Goal: Transaction & Acquisition: Purchase product/service

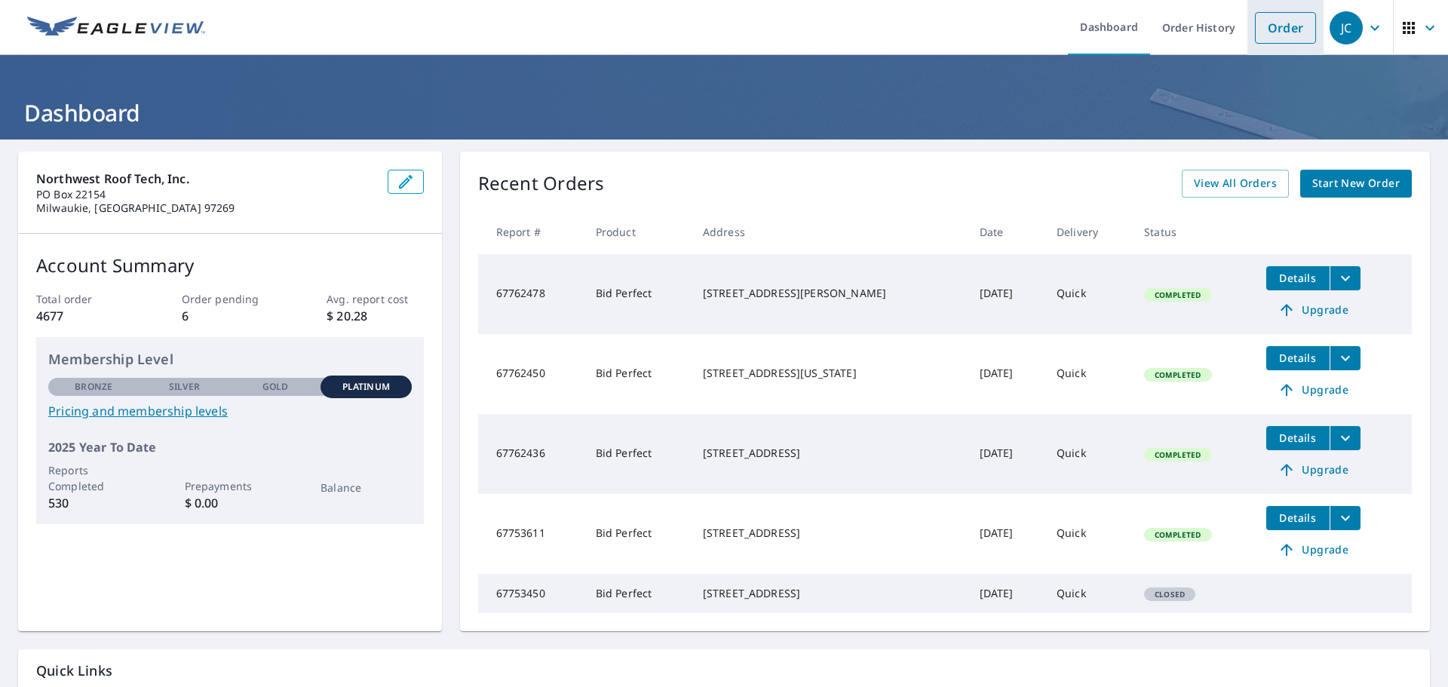
click at [1267, 25] on link "Order" at bounding box center [1285, 28] width 61 height 32
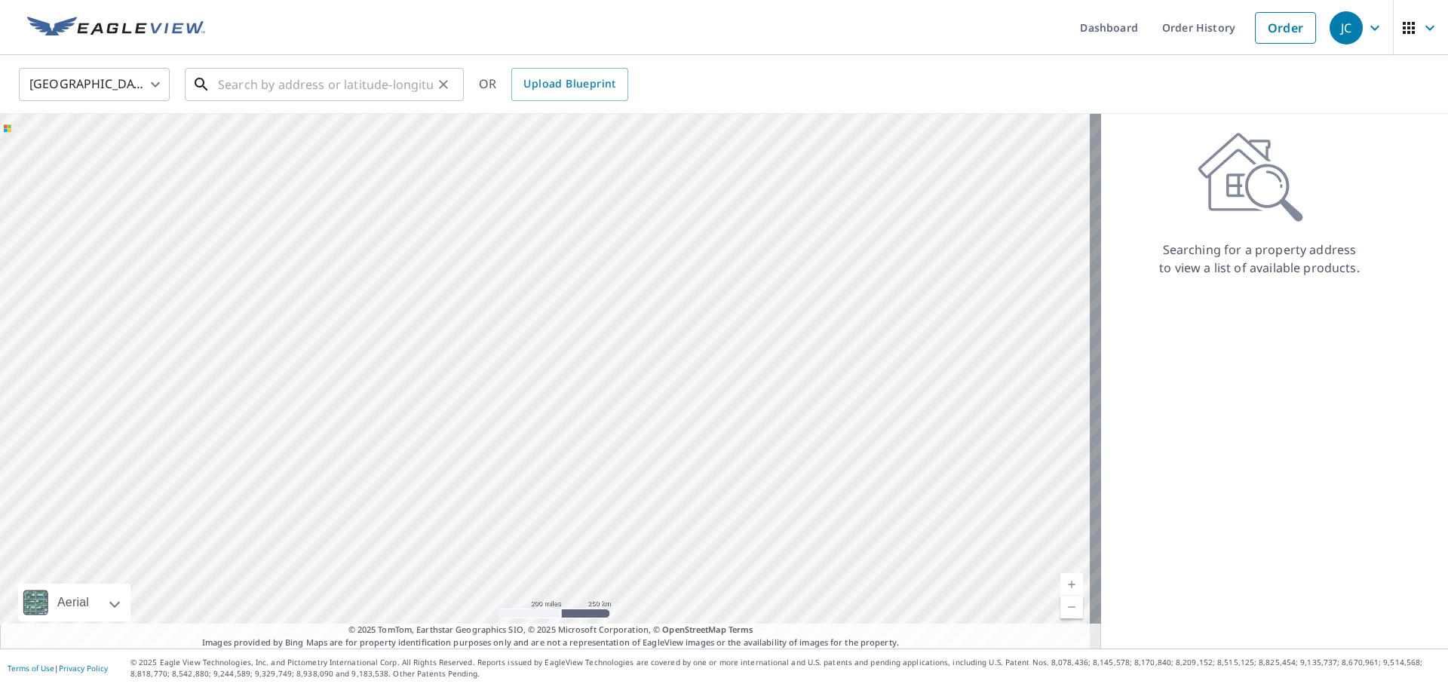
click at [233, 82] on input "text" at bounding box center [325, 84] width 215 height 42
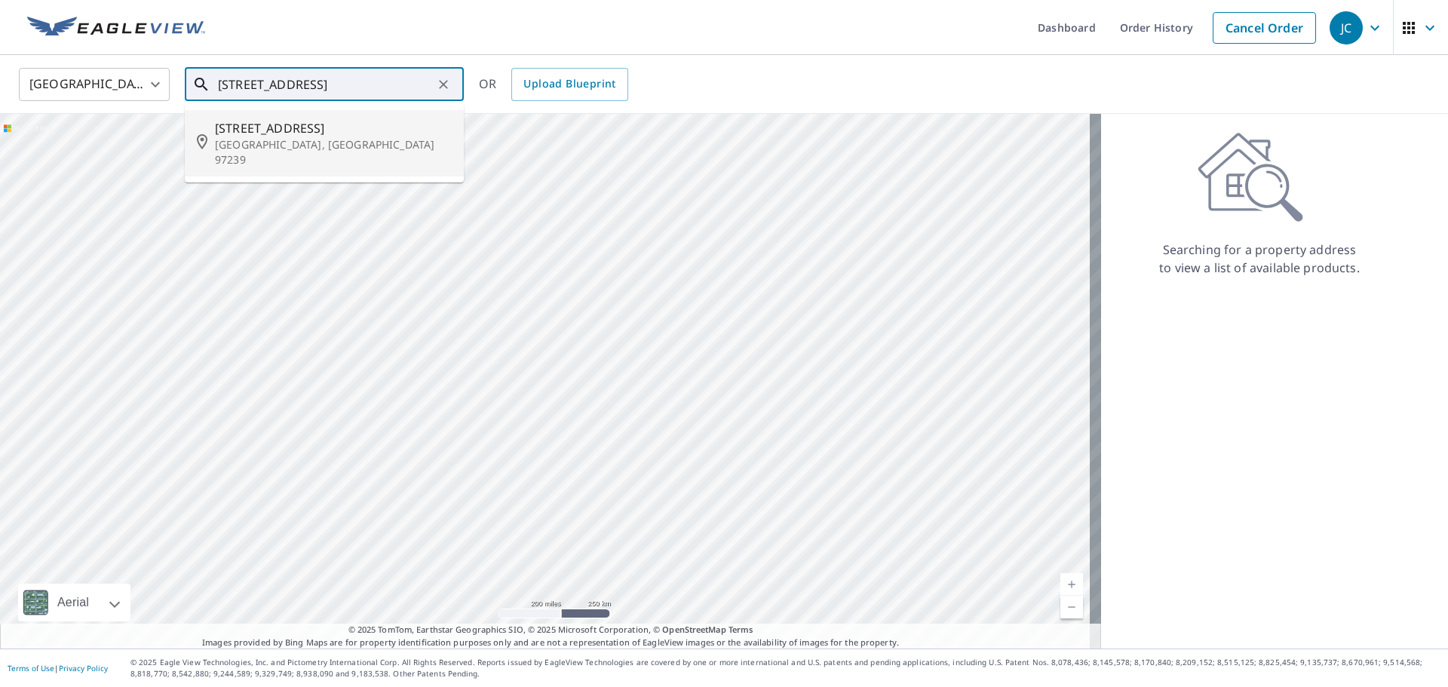
click at [272, 135] on span "2963 Sw Sunset Blvd" at bounding box center [333, 128] width 237 height 18
type input "2963 Sw Sunset Blvd Portland, OR 97239"
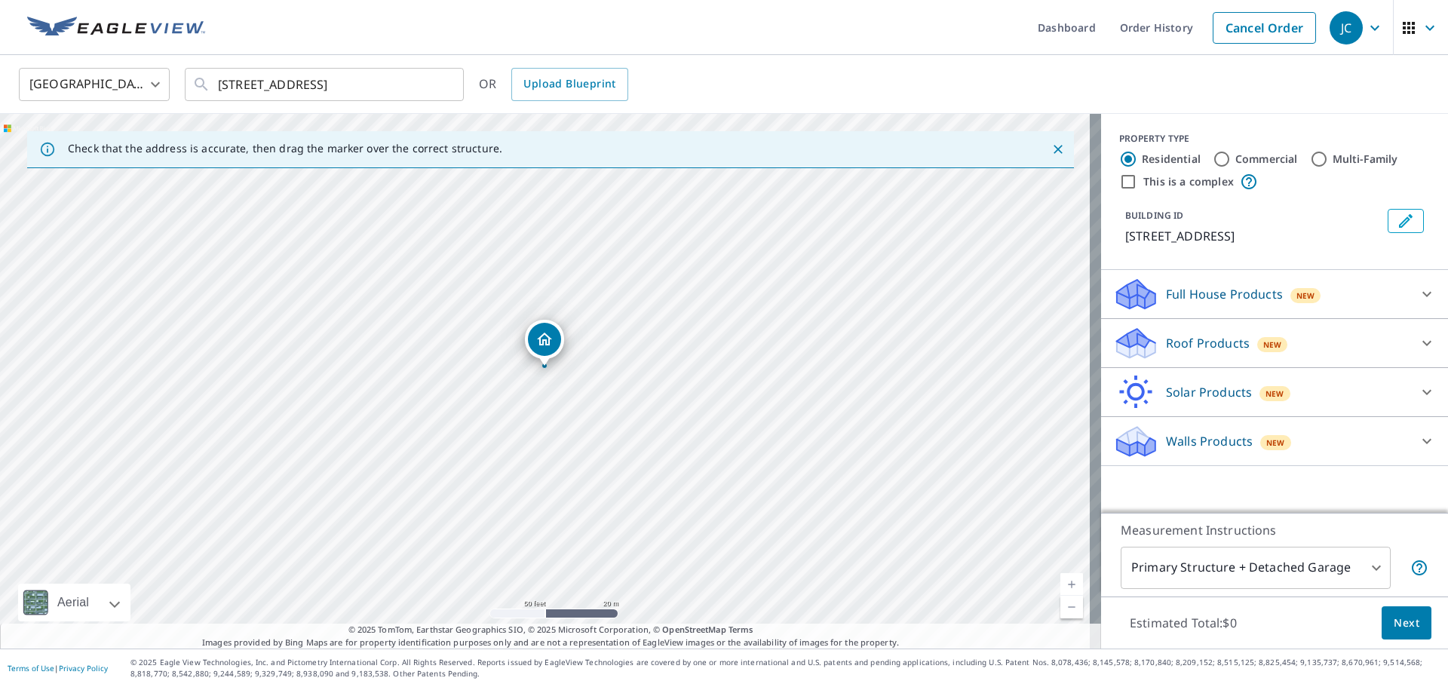
click at [1178, 343] on p "Roof Products" at bounding box center [1208, 343] width 84 height 18
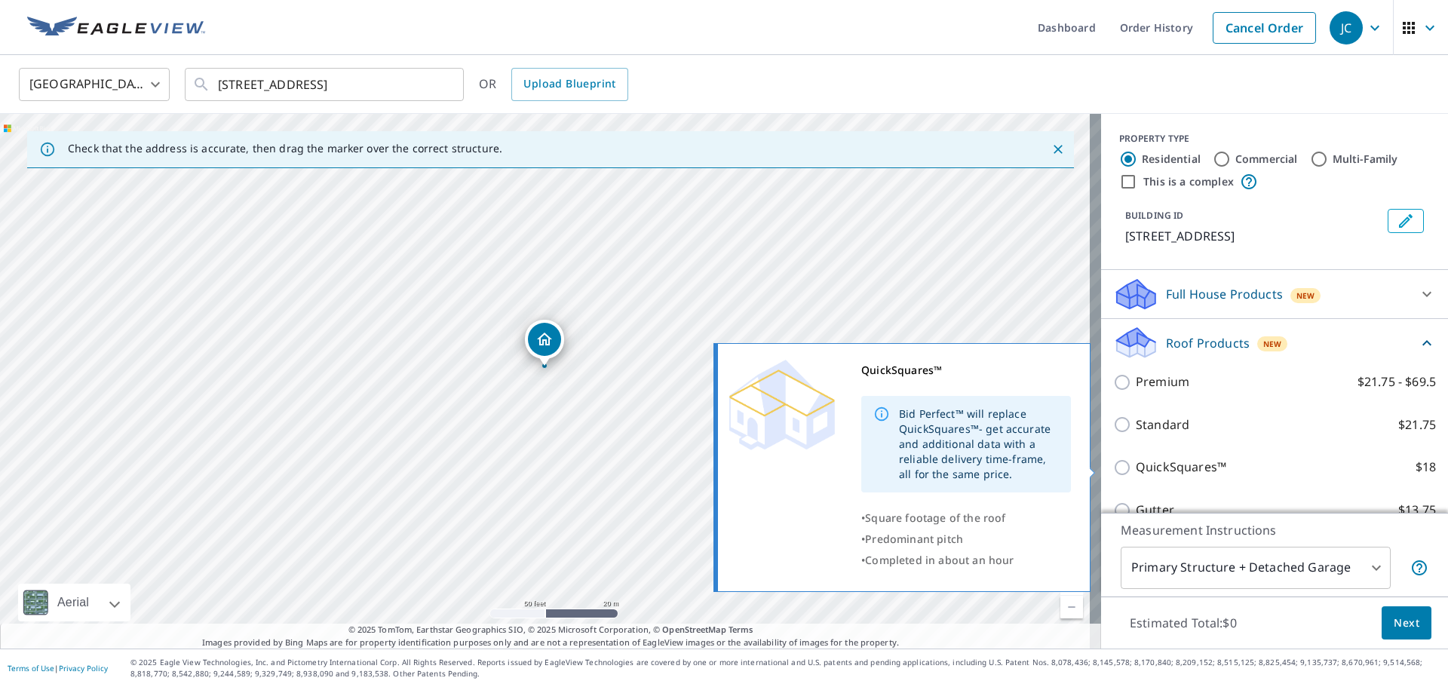
click at [1168, 461] on p "QuickSquares™" at bounding box center [1180, 467] width 90 height 19
click at [1135, 461] on input "QuickSquares™ $18" at bounding box center [1124, 467] width 23 height 18
checkbox input "true"
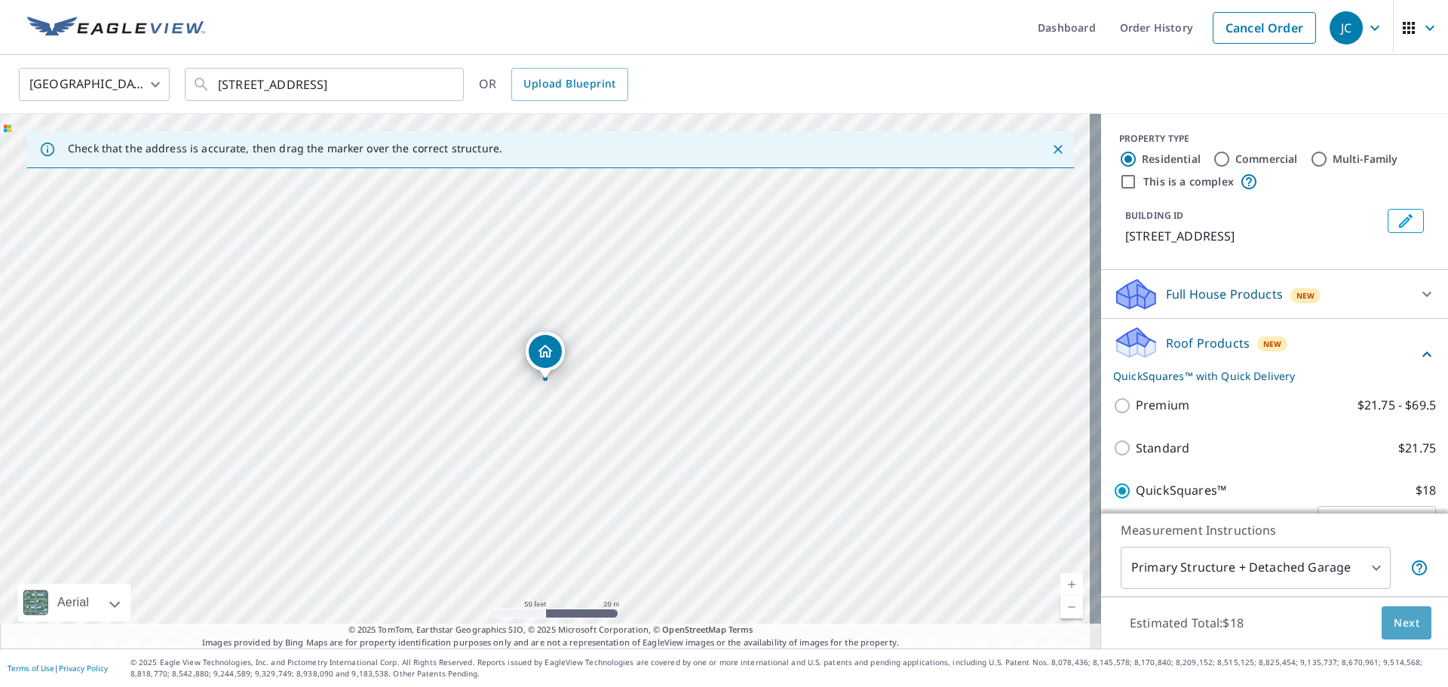
click at [1393, 623] on span "Next" at bounding box center [1406, 623] width 26 height 19
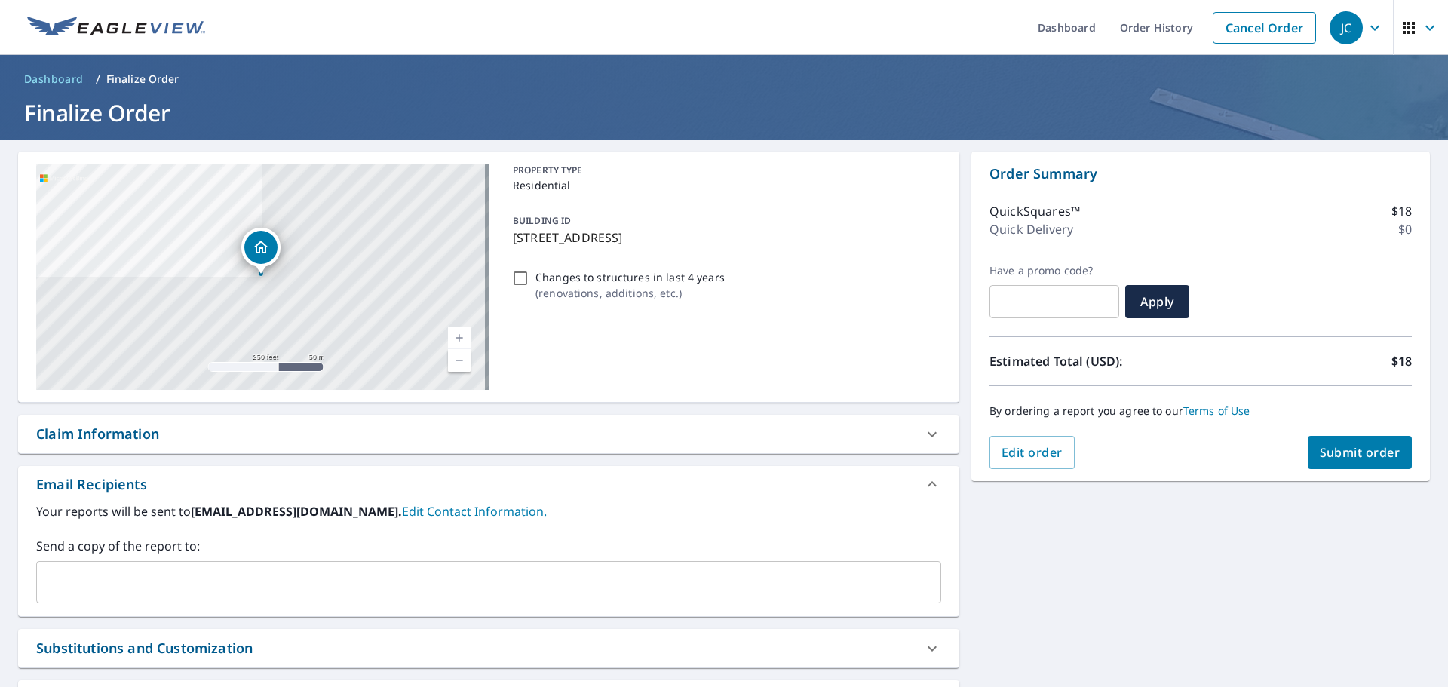
click at [1319, 452] on span "Submit order" at bounding box center [1359, 452] width 81 height 17
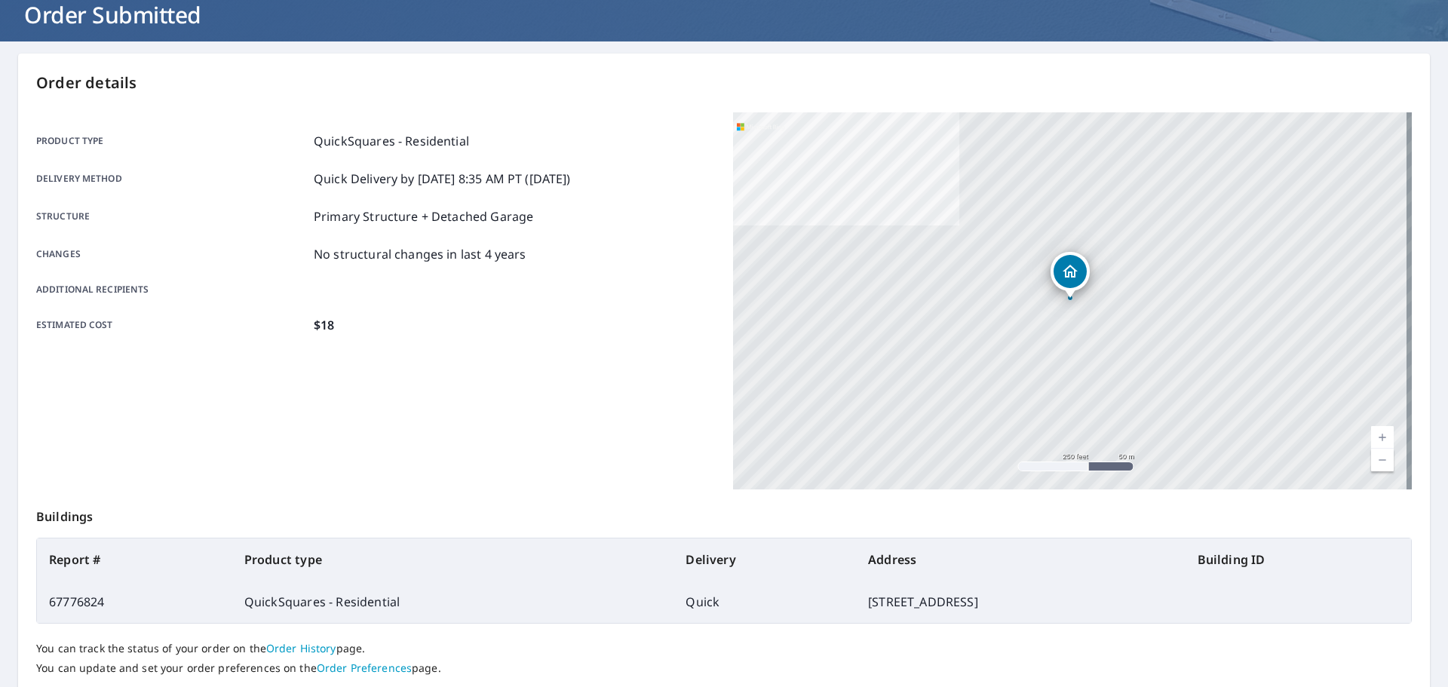
scroll to position [201, 0]
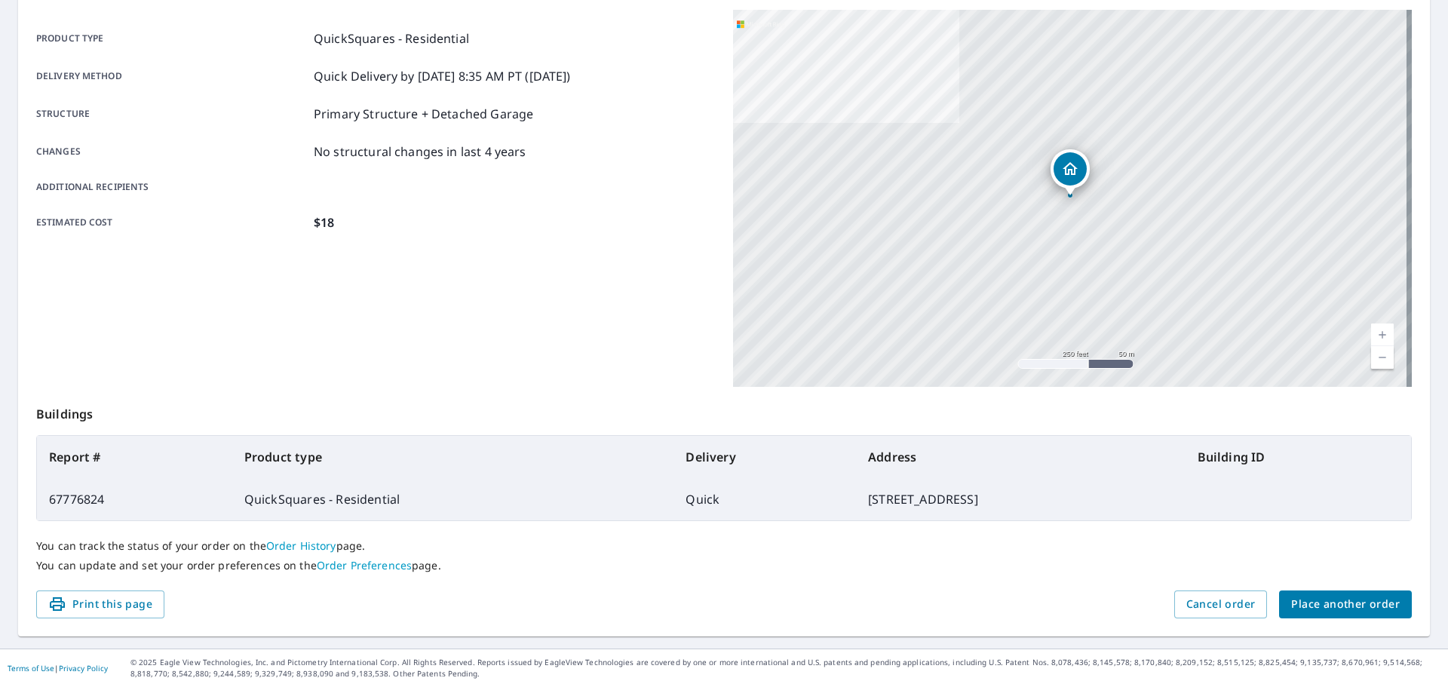
click at [1329, 607] on span "Place another order" at bounding box center [1345, 604] width 109 height 19
